Goal: Task Accomplishment & Management: Manage account settings

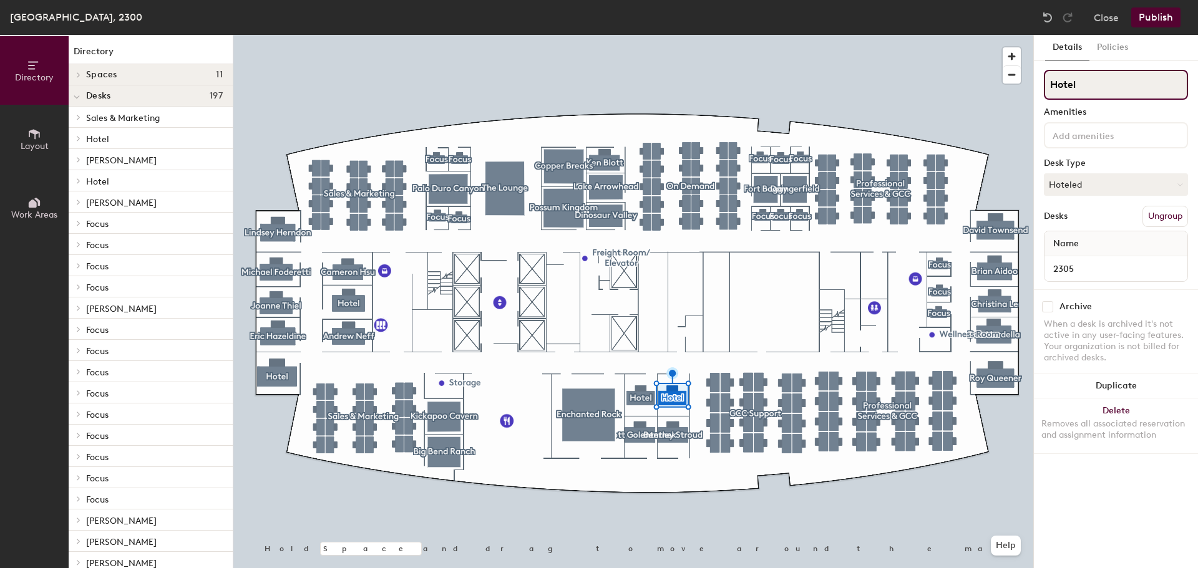
drag, startPoint x: 1102, startPoint y: 86, endPoint x: 1051, endPoint y: 96, distance: 52.1
click at [1051, 96] on input "Hotel" at bounding box center [1116, 85] width 144 height 30
paste input "[PERSON_NAME]"
type input "[PERSON_NAME]"
click at [1100, 185] on button "Hoteled" at bounding box center [1116, 184] width 144 height 22
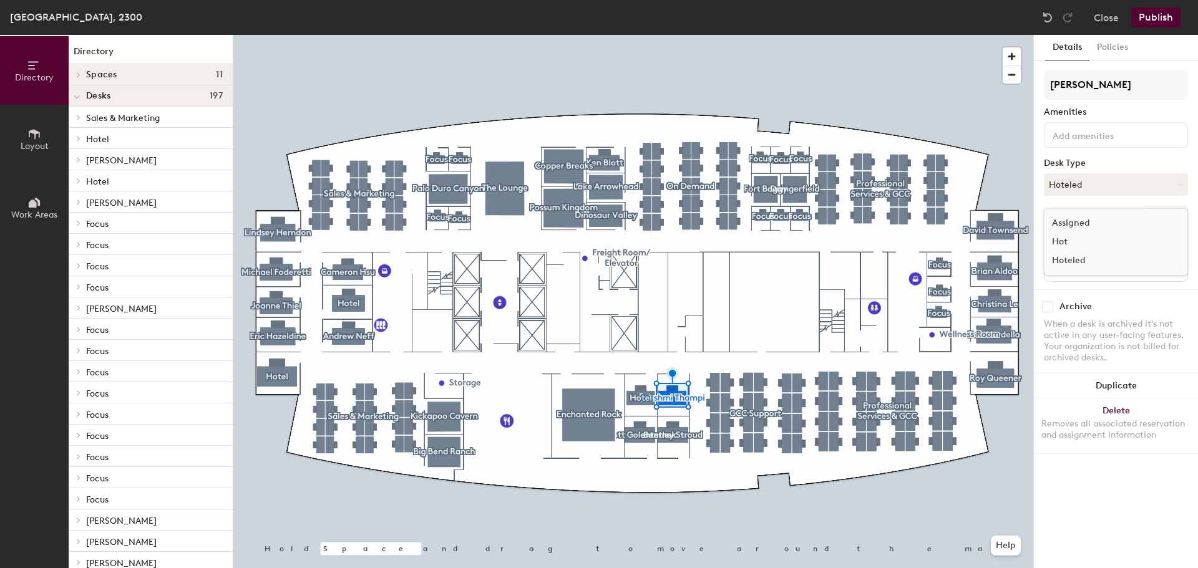
click at [1088, 218] on div "Assigned" at bounding box center [1106, 223] width 125 height 19
click at [1158, 21] on button "Publish" at bounding box center [1155, 17] width 49 height 20
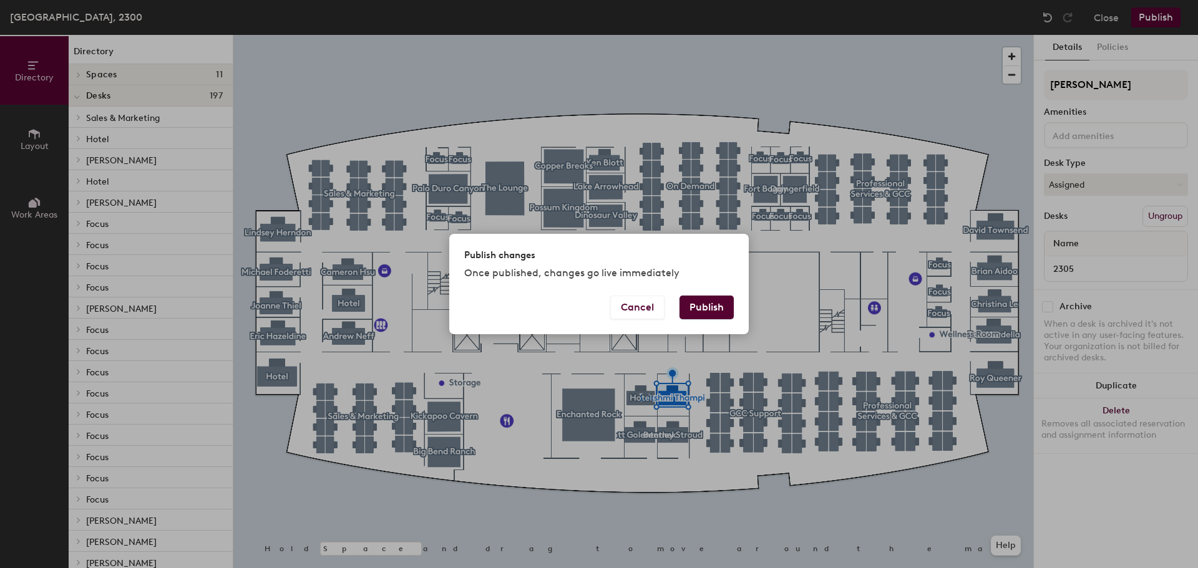
click at [713, 308] on button "Publish" at bounding box center [706, 308] width 54 height 24
